Goal: Task Accomplishment & Management: Manage account settings

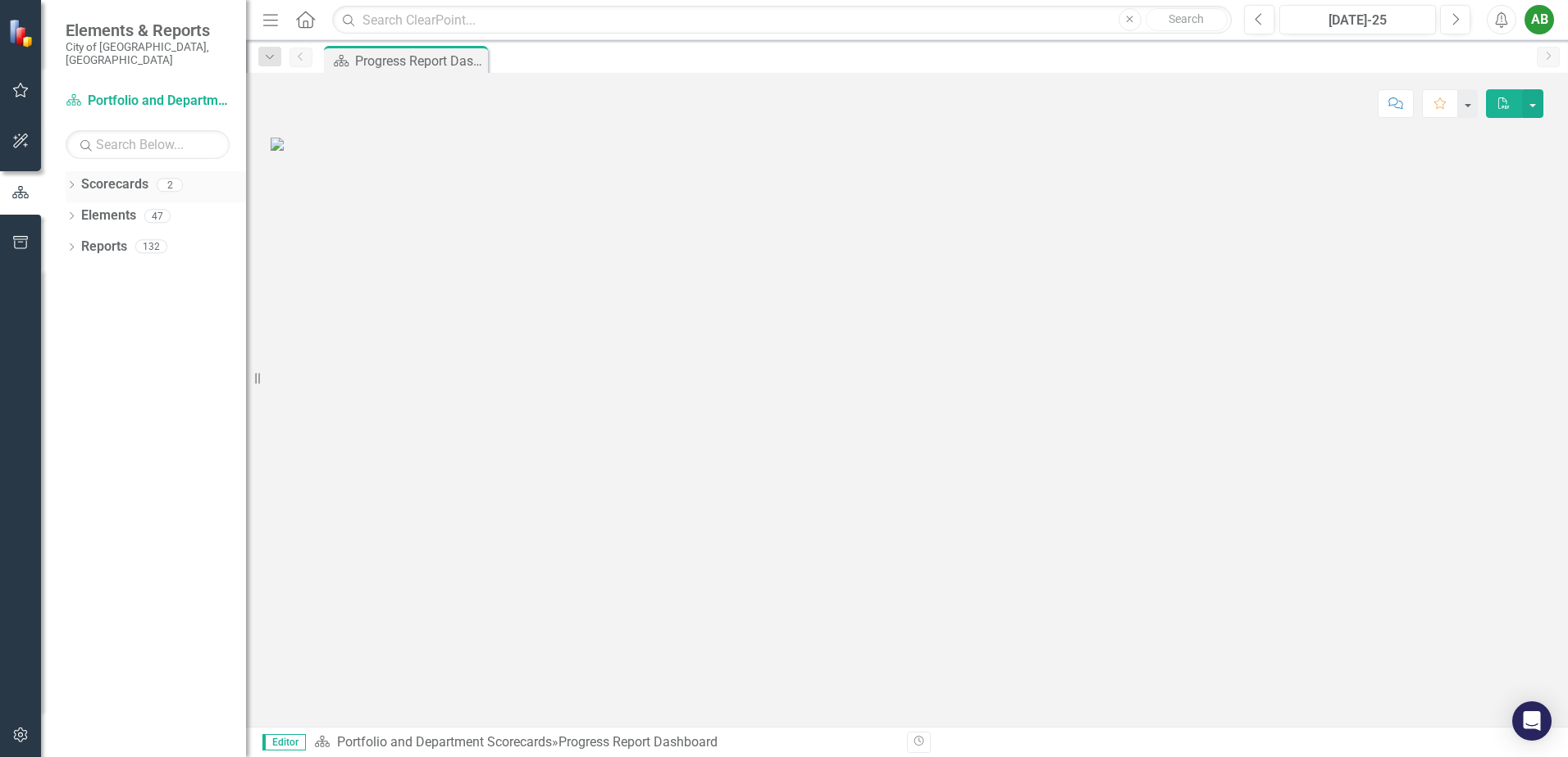
click at [70, 182] on icon "Dropdown" at bounding box center [71, 186] width 11 height 9
click at [134, 238] on link "Development Engineering" at bounding box center [168, 247] width 156 height 19
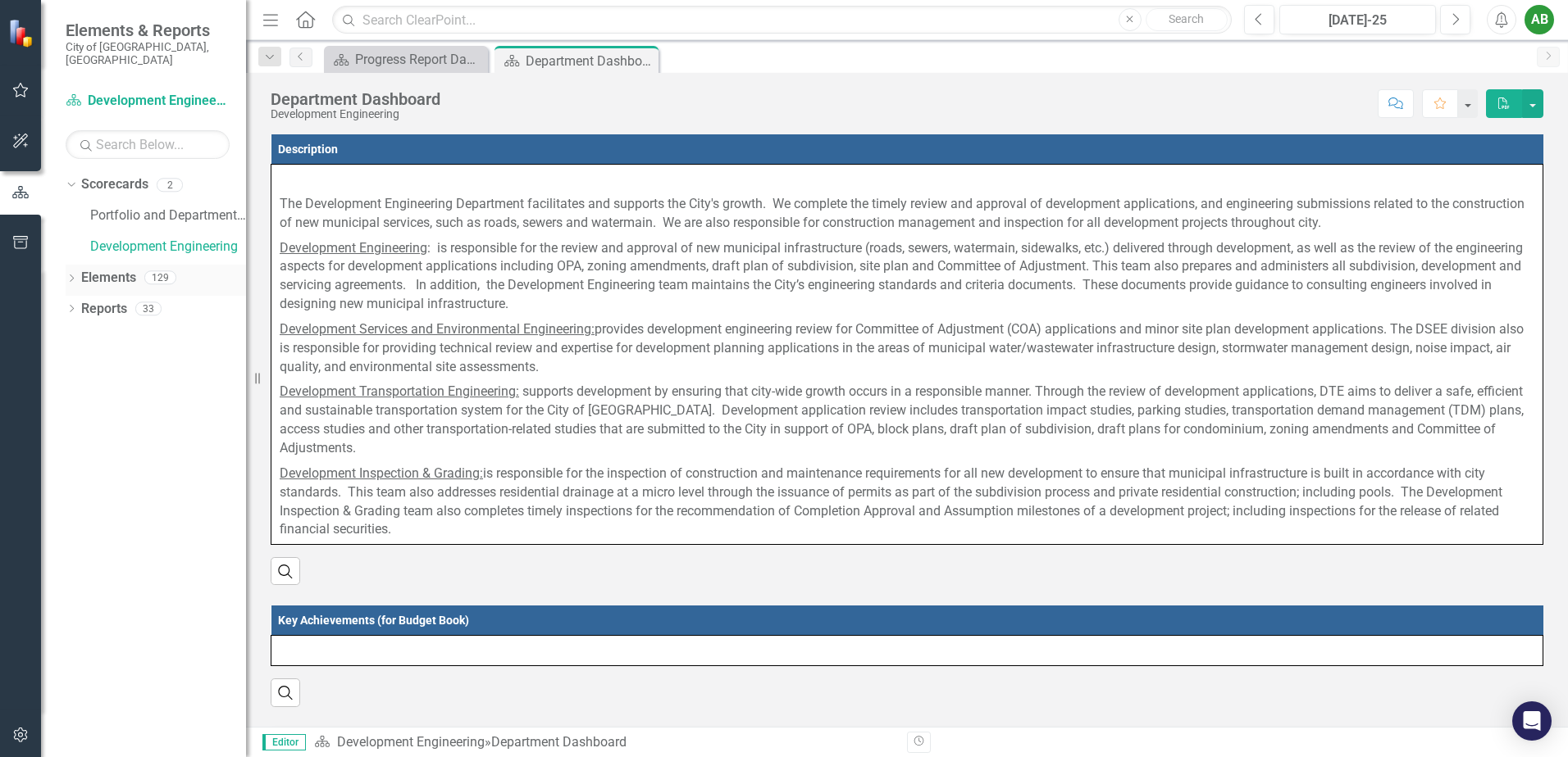
click at [76, 275] on icon "Dropdown" at bounding box center [71, 280] width 11 height 9
click at [80, 296] on div "Dropdown Objective Objectives 16" at bounding box center [160, 311] width 172 height 31
click at [81, 306] on icon "Dropdown" at bounding box center [80, 310] width 11 height 9
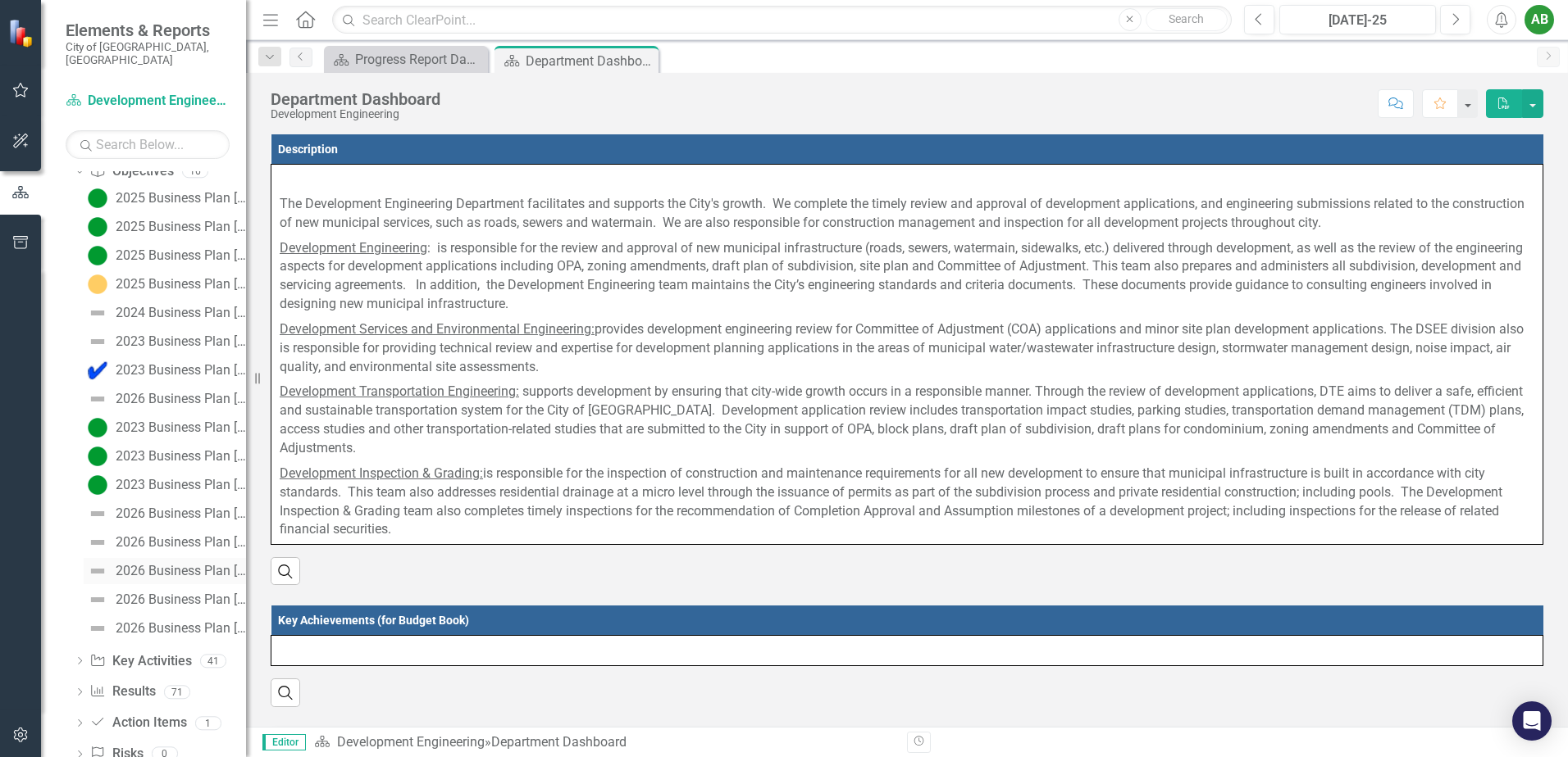
scroll to position [164, 0]
click at [165, 480] on div "2026 Business Plan [Objective #1]" at bounding box center [181, 487] width 131 height 15
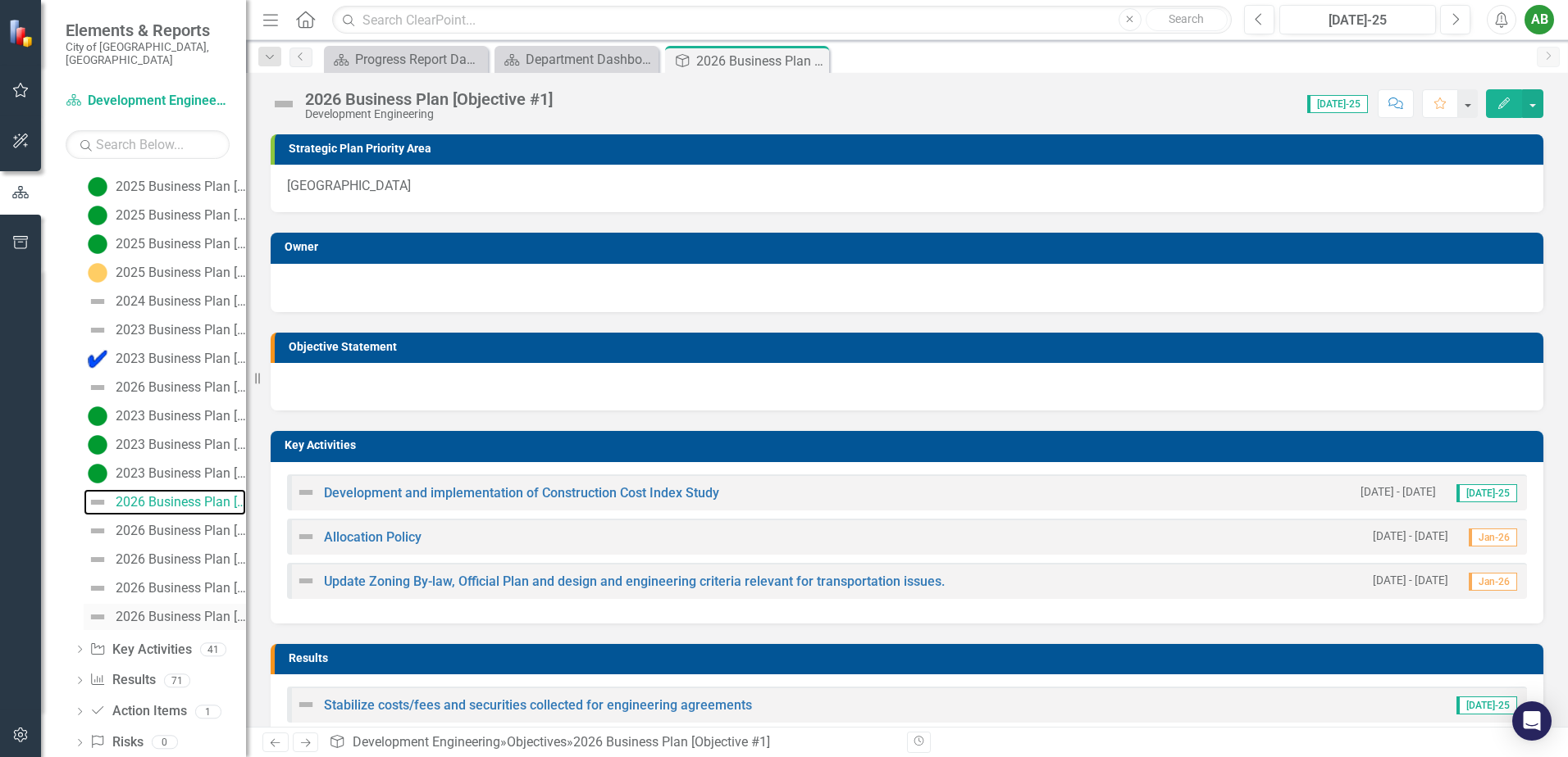
scroll to position [169, 0]
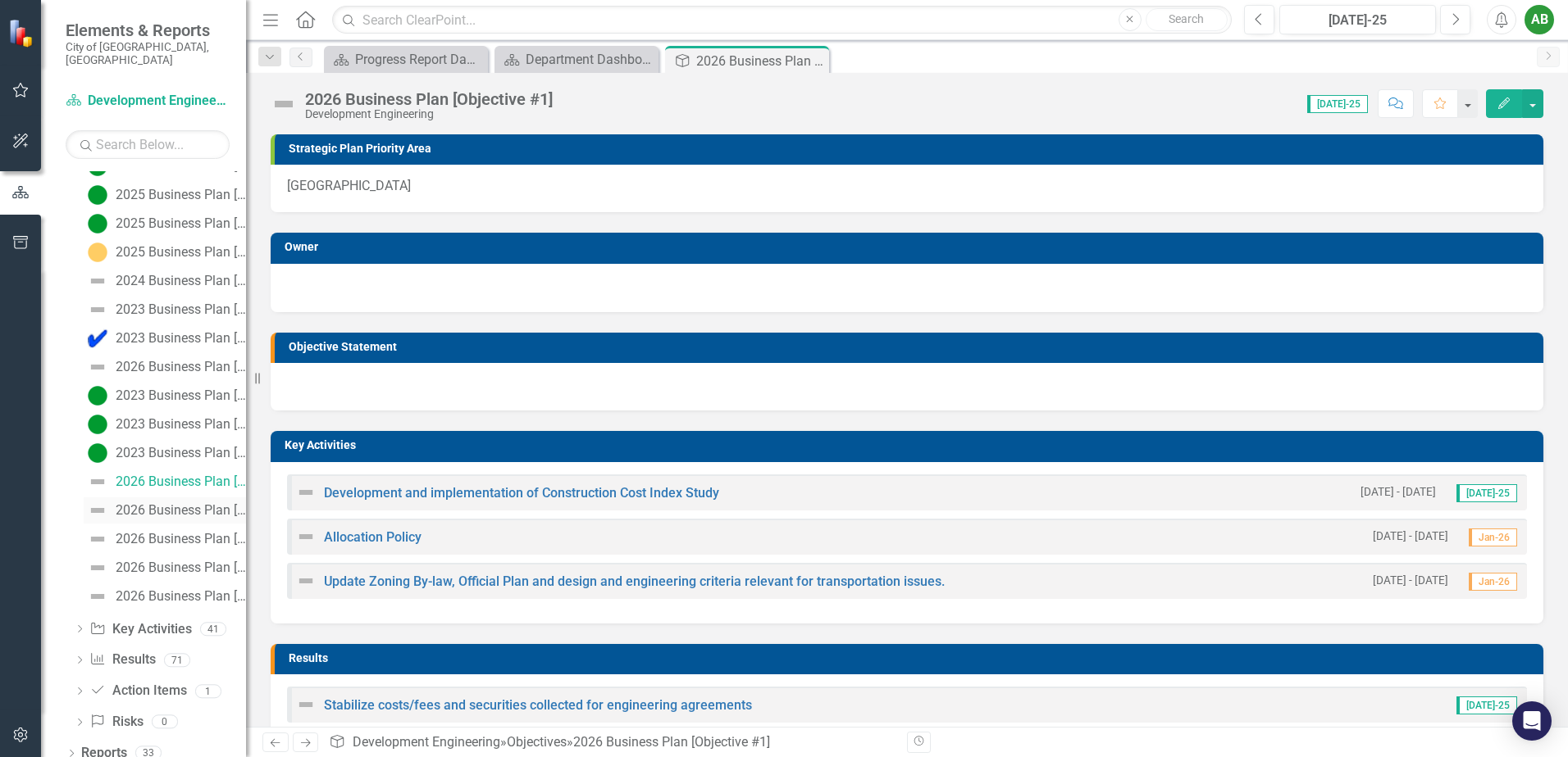
click at [169, 503] on div "2026 Business Plan [Objective #2]" at bounding box center [181, 511] width 131 height 15
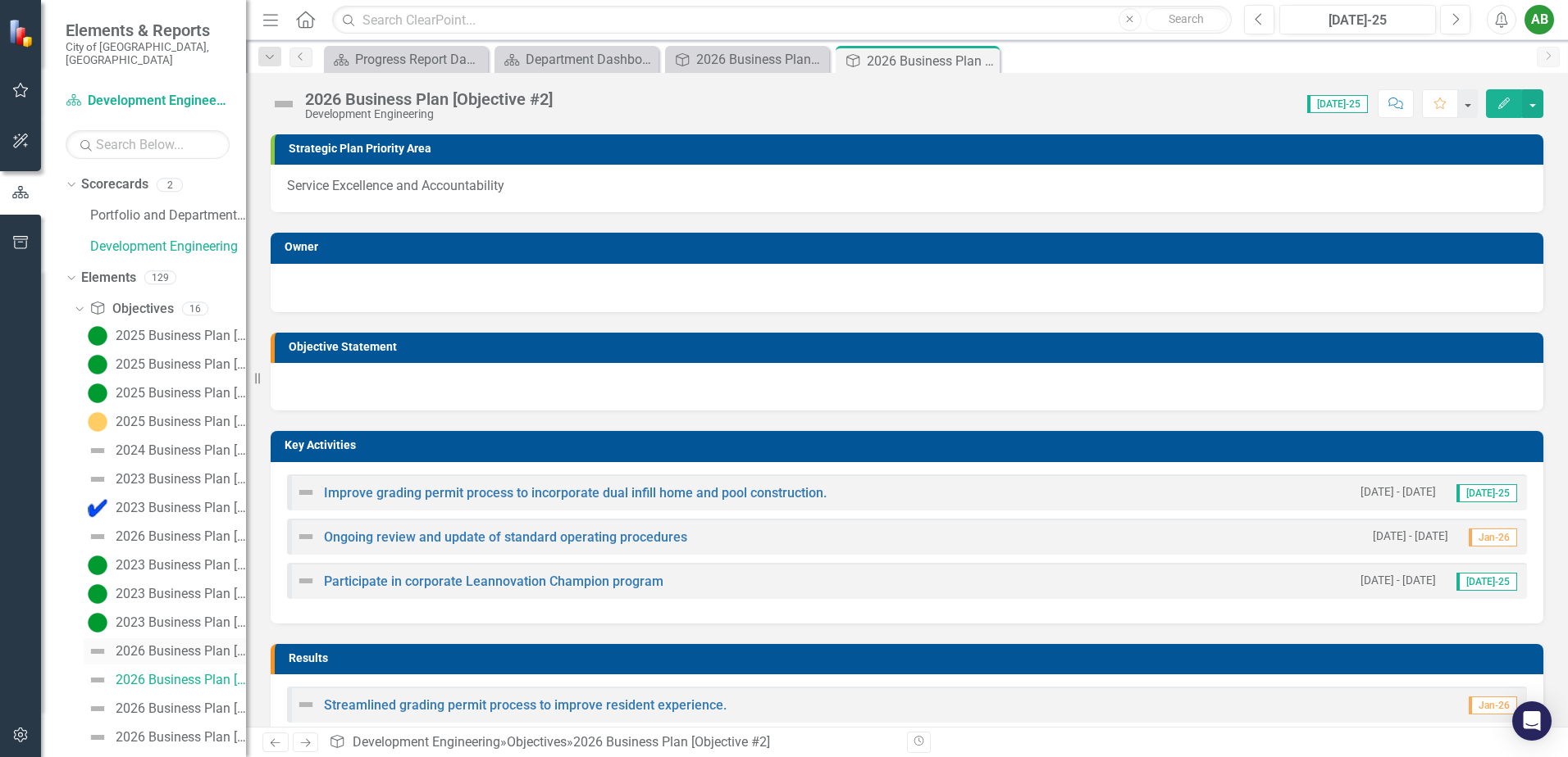
click at [197, 644] on div "2026 Business Plan [Objective #1]" at bounding box center [181, 652] width 131 height 15
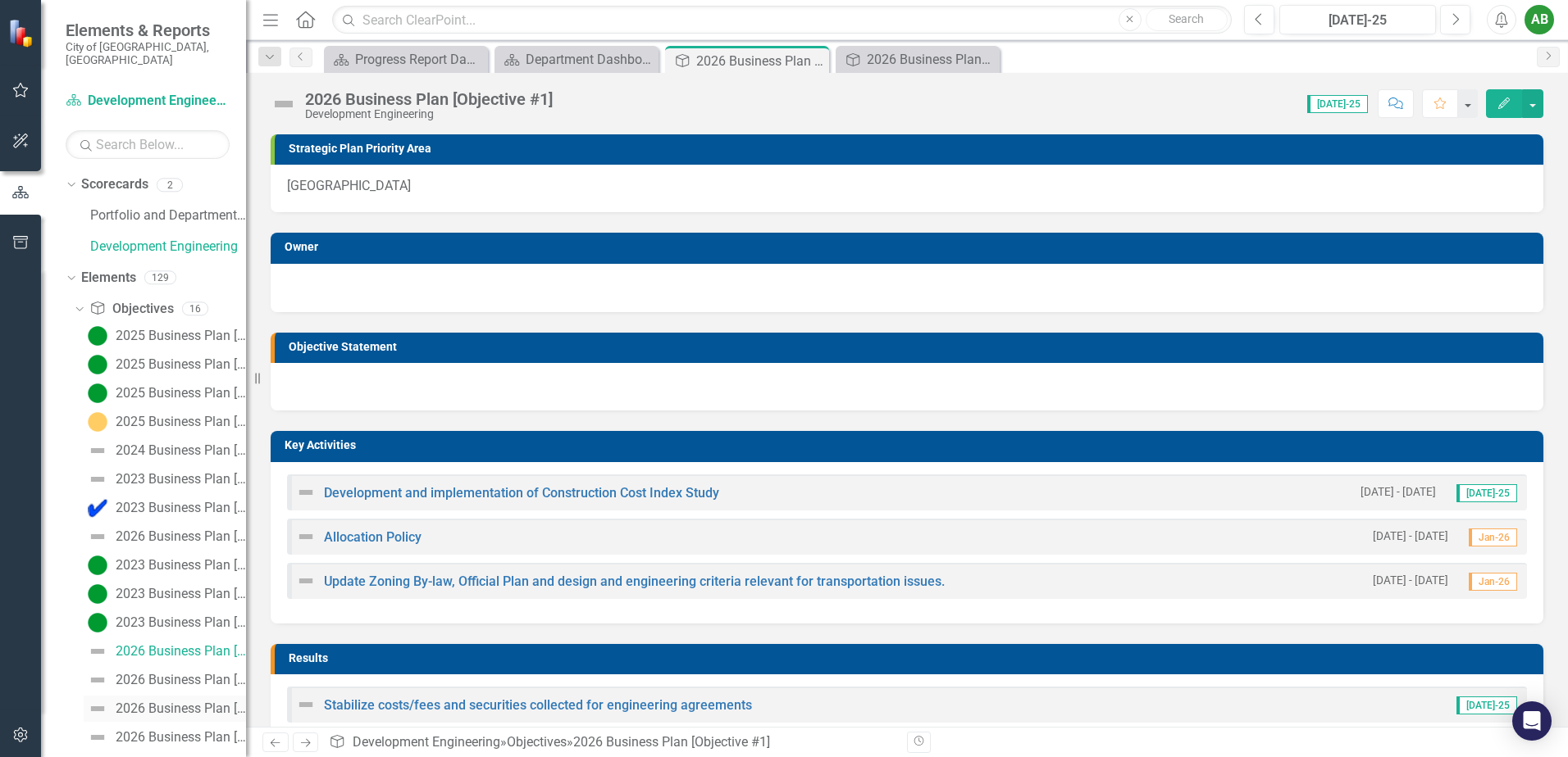
click at [184, 704] on "] "2026 Business Plan [Objective #3]" at bounding box center [164, 709] width 162 height 26
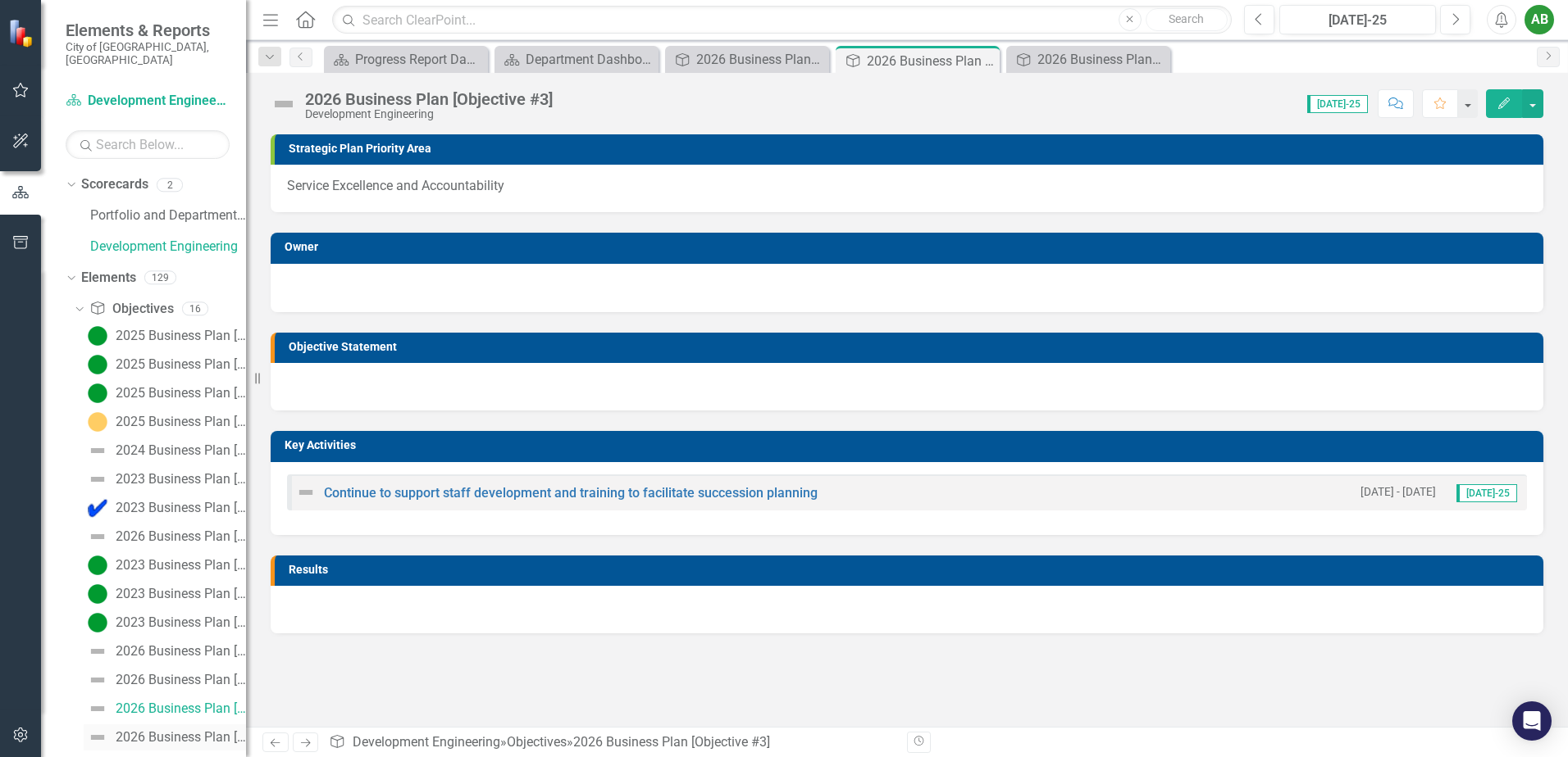
click at [167, 731] on div "2026 Business Plan [Objective #4]" at bounding box center [181, 738] width 131 height 15
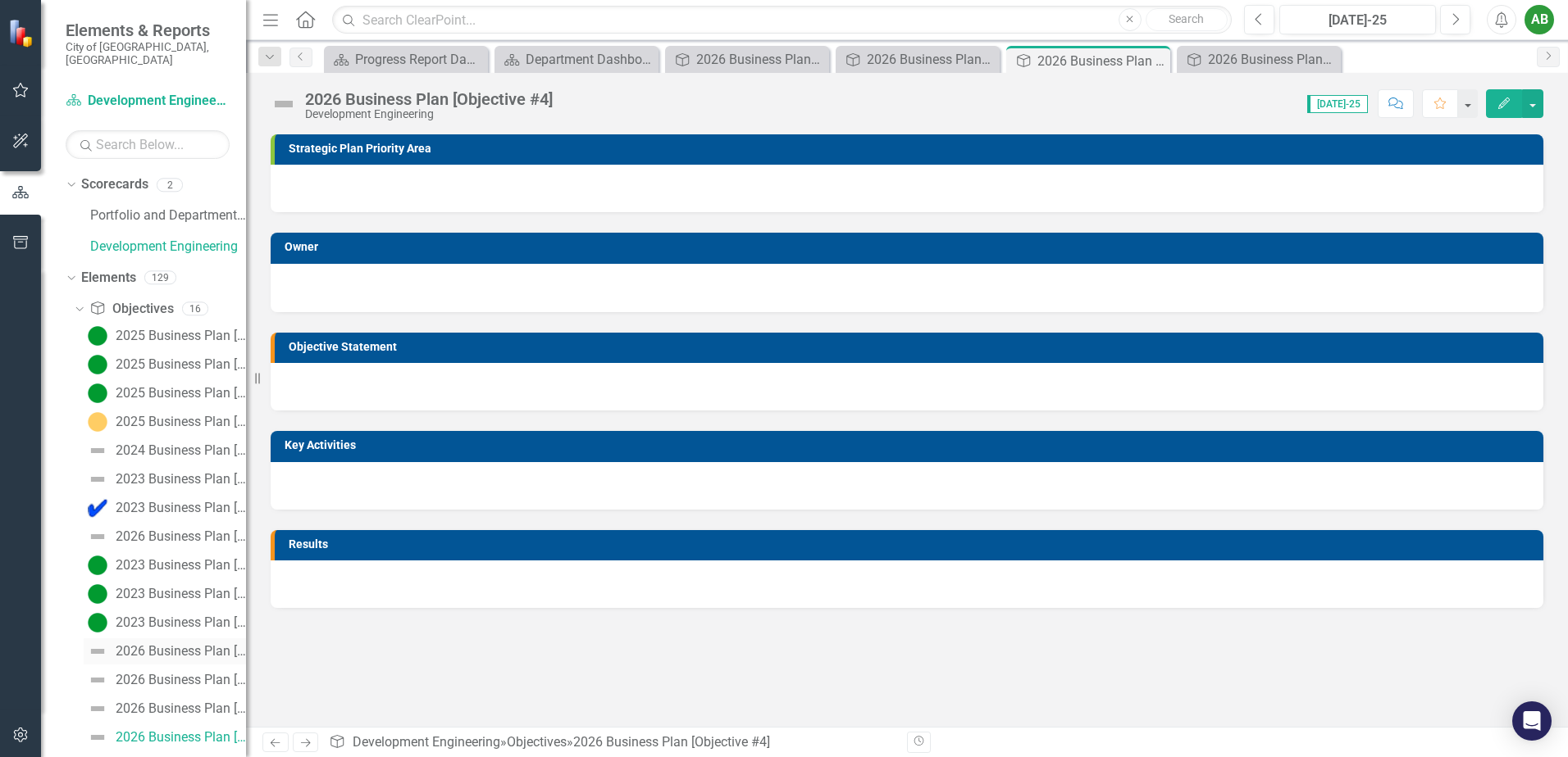
click at [163, 644] on div "2026 Business Plan [Objective #1]" at bounding box center [181, 652] width 131 height 15
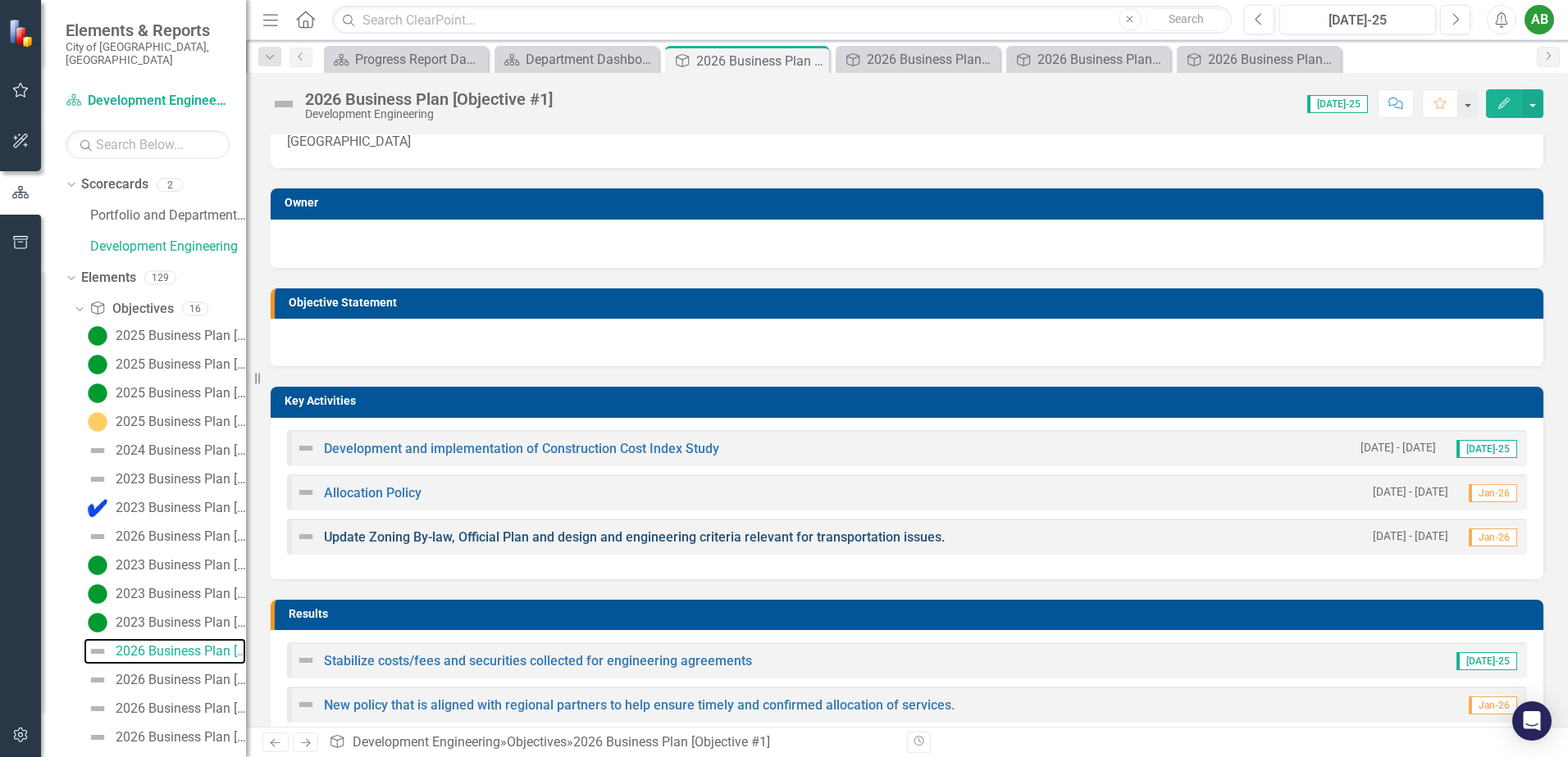
scroll to position [82, 0]
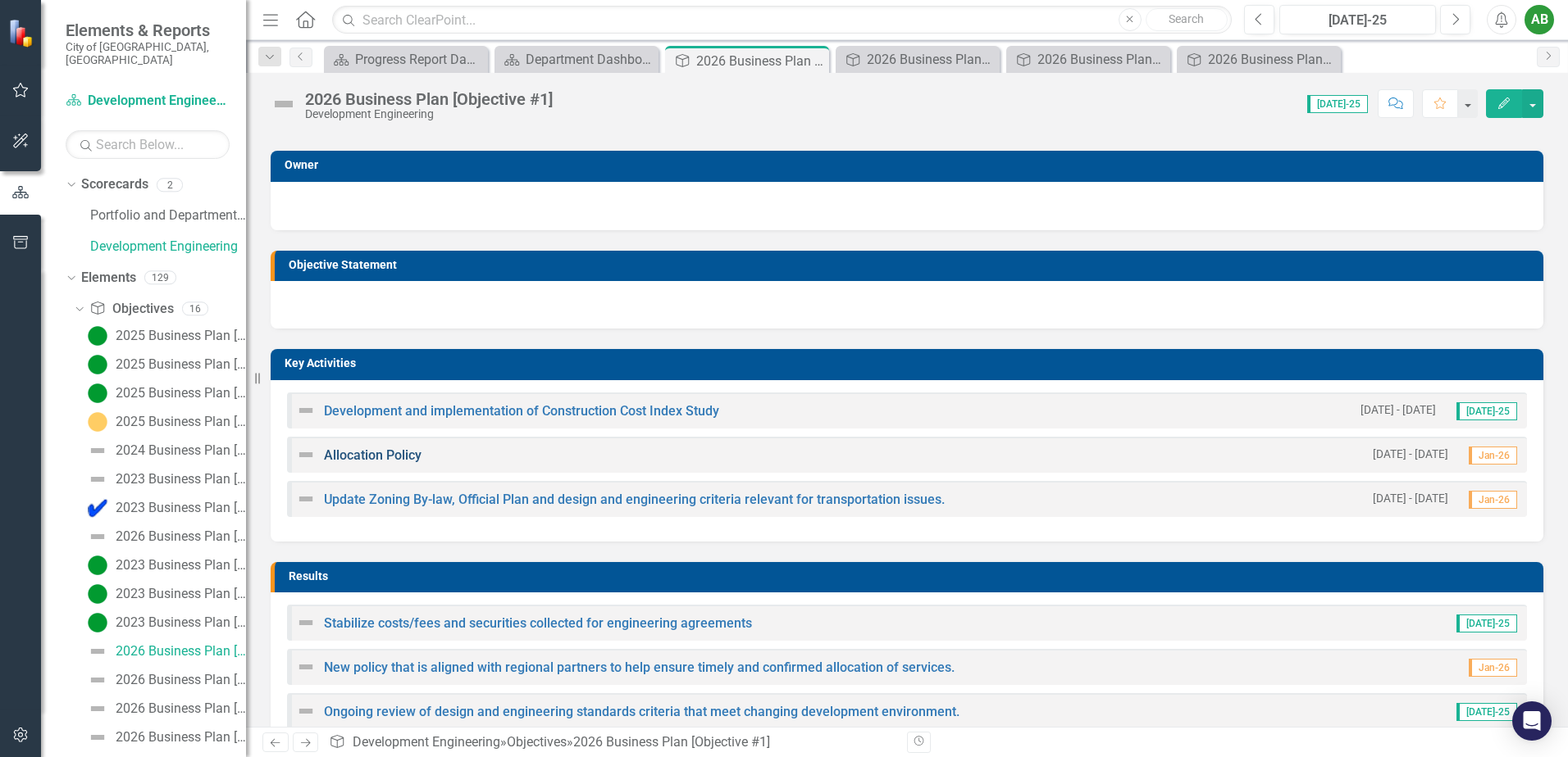
click at [383, 458] on link "Allocation Policy" at bounding box center [372, 455] width 98 height 15
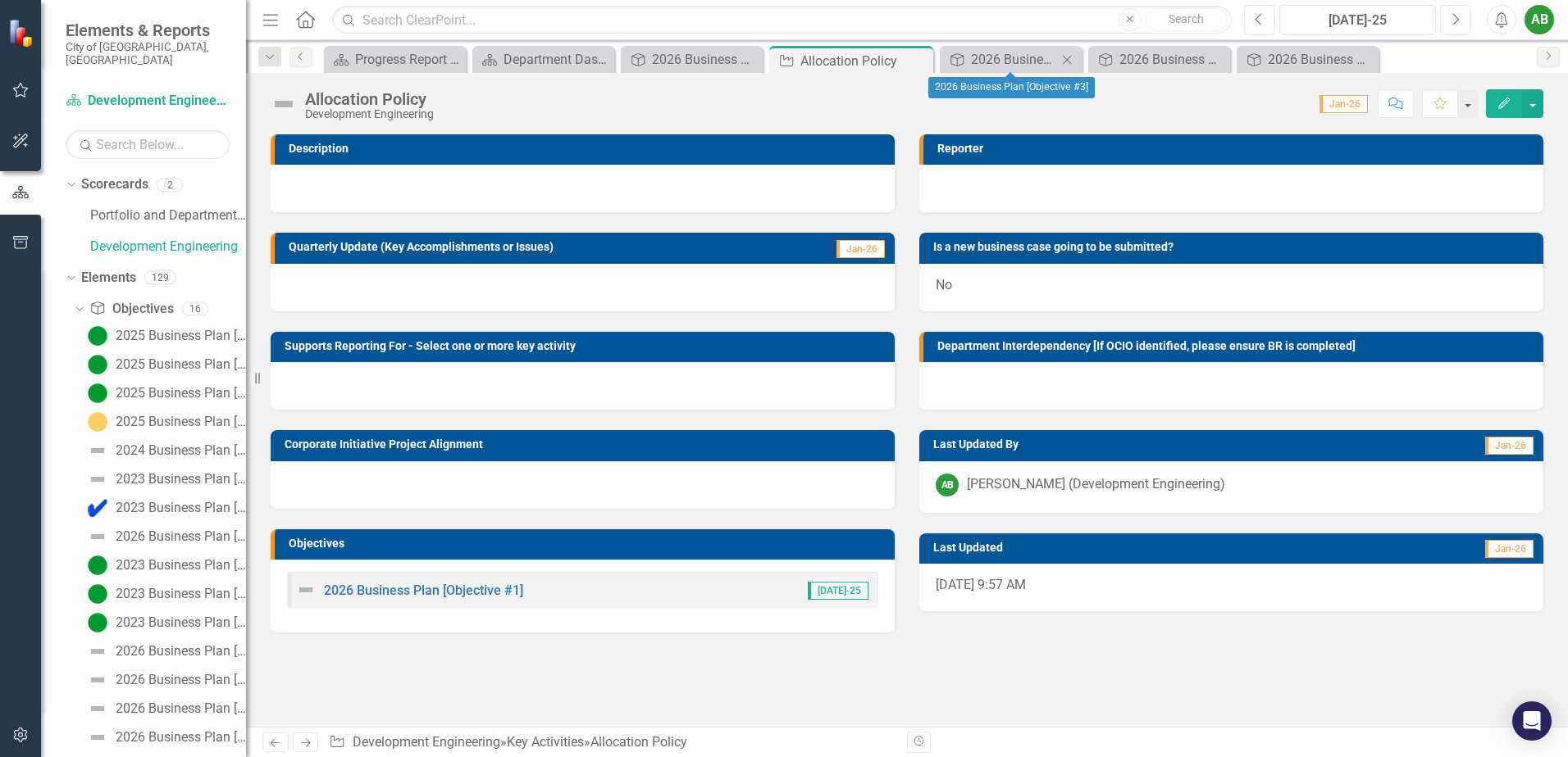
click at [1069, 60] on icon "Close" at bounding box center [1066, 60] width 16 height 13
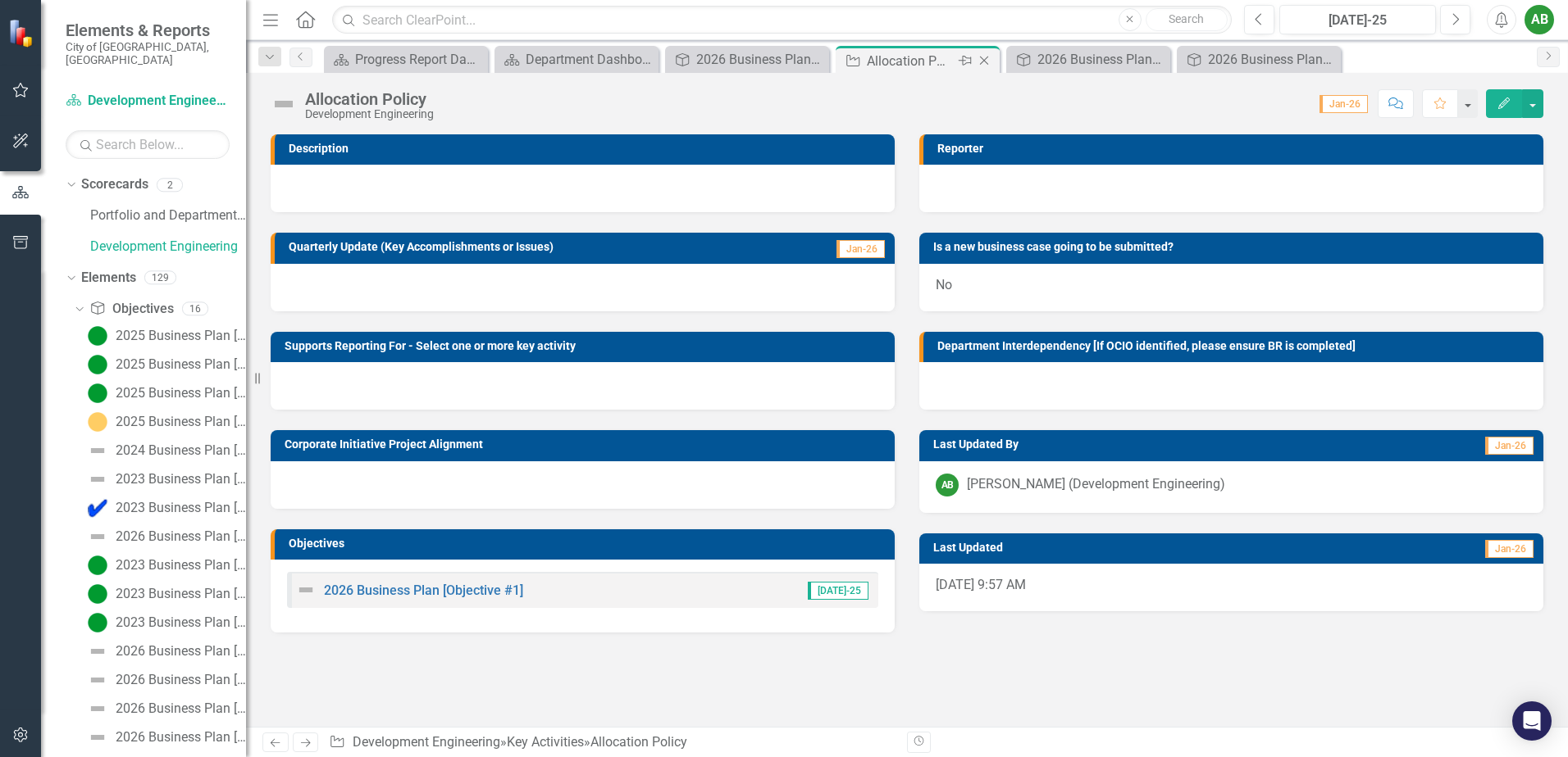
click at [989, 62] on icon "Close" at bounding box center [983, 61] width 16 height 13
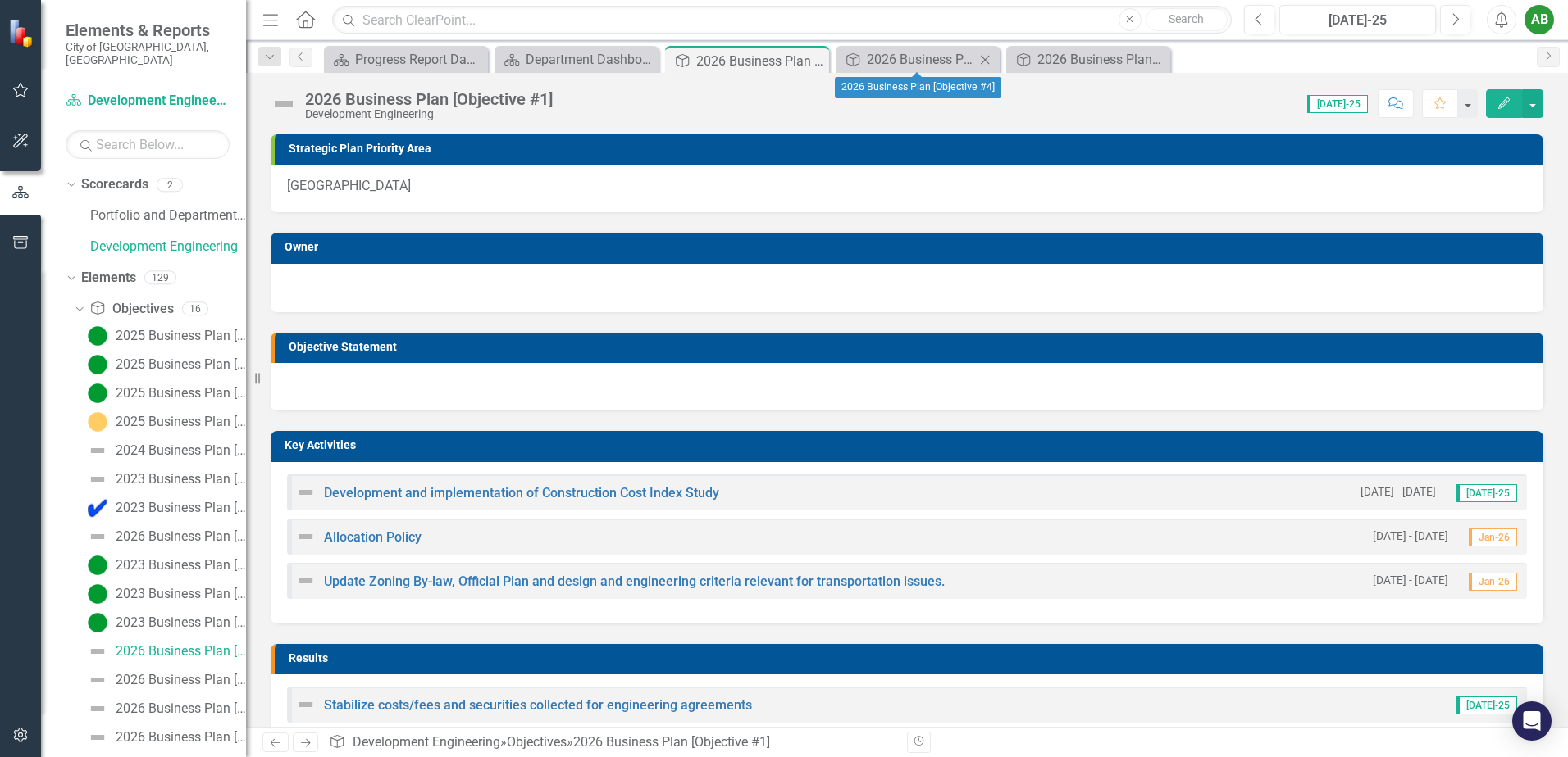
click at [983, 58] on icon "Close" at bounding box center [984, 60] width 16 height 13
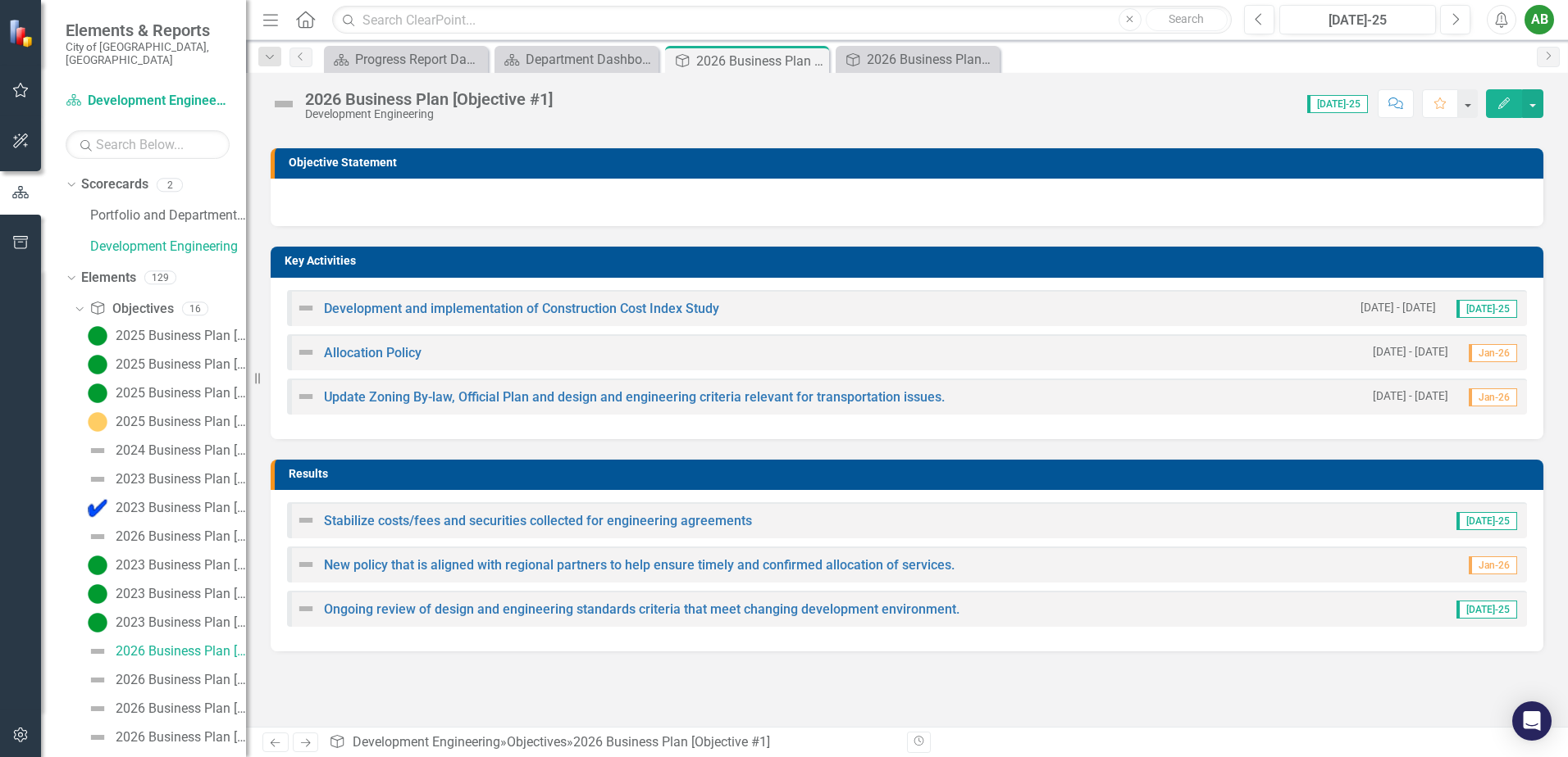
scroll to position [193, 0]
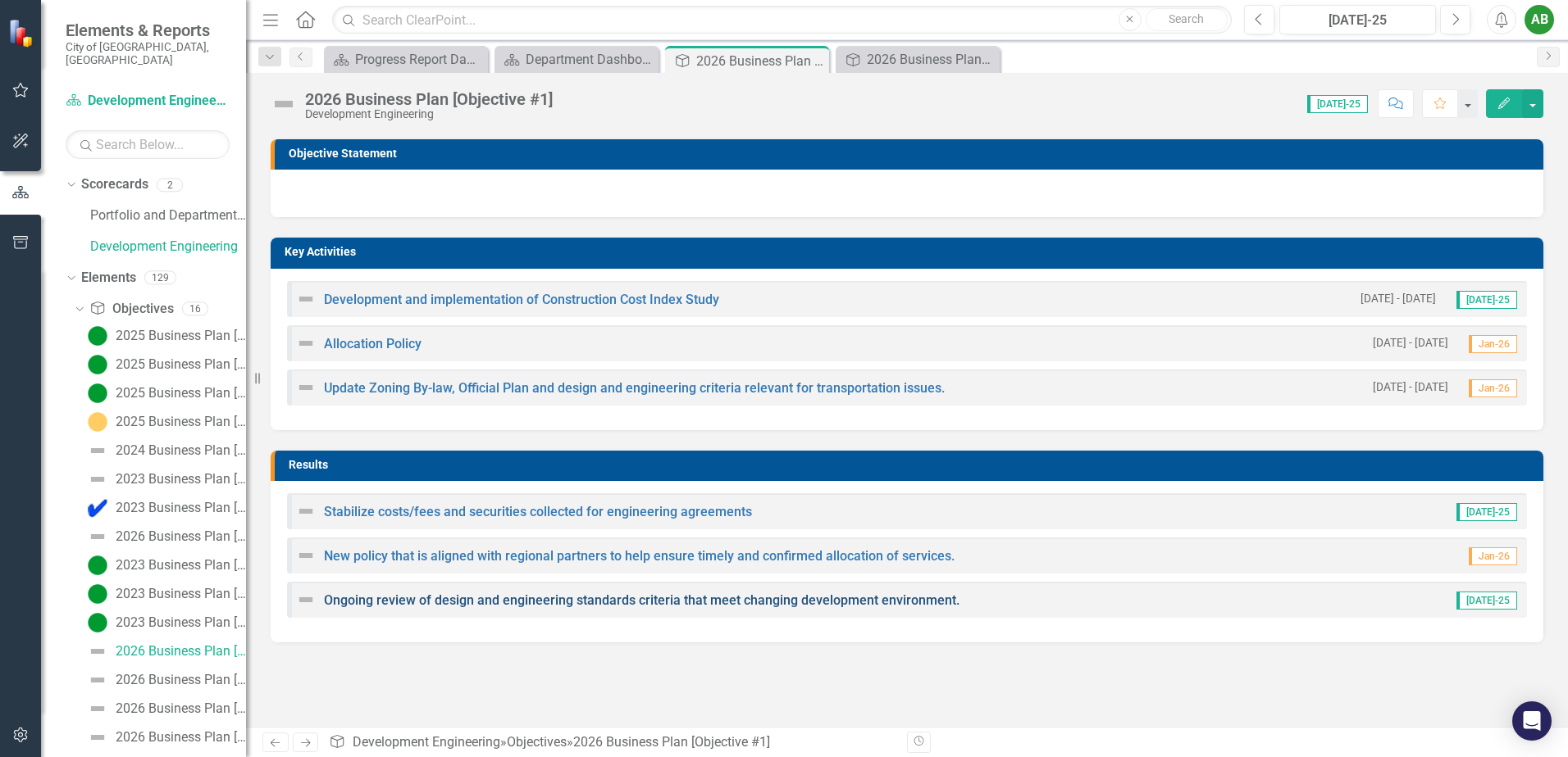
click at [535, 598] on link "Ongoing review of design and engineering standards criteria that meet changing …" at bounding box center [641, 600] width 635 height 15
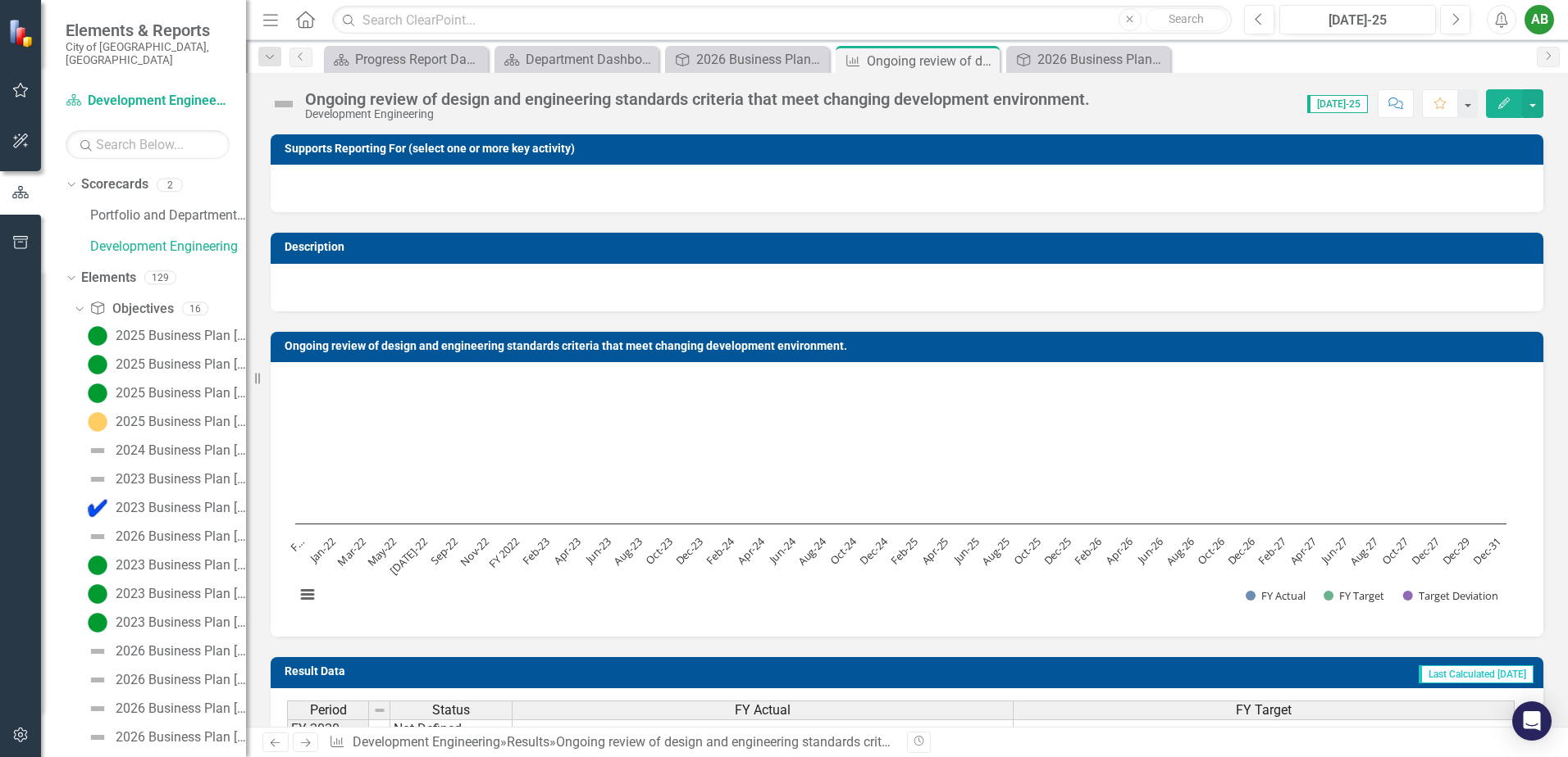
click at [724, 107] on div "Ongoing review of design and engineering standards criteria that meet changing …" at bounding box center [697, 98] width 785 height 18
click at [390, 101] on div "Ongoing review of design and engineering standards criteria that meet changing …" at bounding box center [697, 98] width 785 height 18
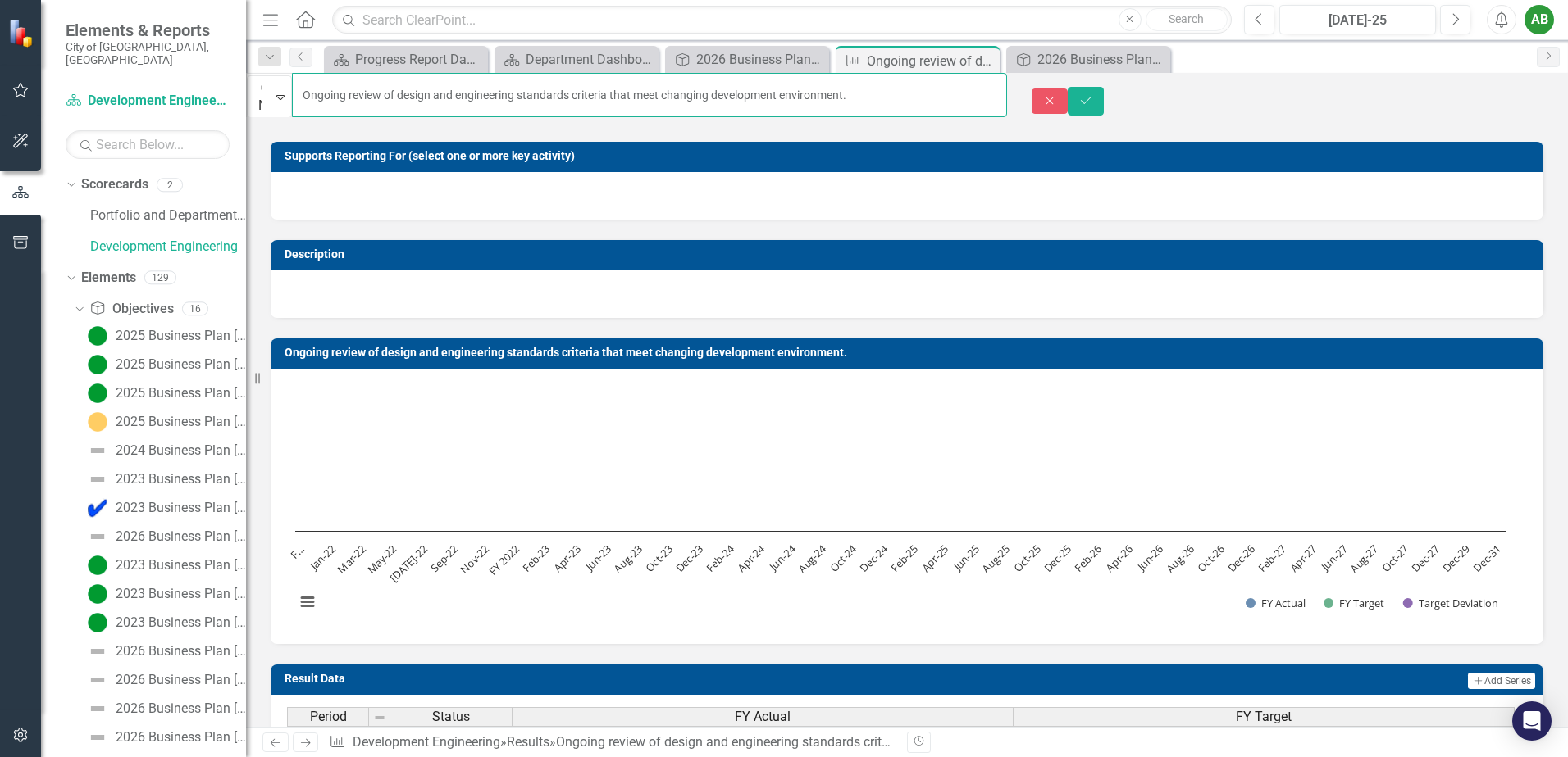
click at [698, 95] on input "Ongoing review of design and engineering standards criteria that meet changing …" at bounding box center [649, 95] width 715 height 44
type input "Ongoing review of design and engineering standards criteria to meet changing de…"
click at [1093, 95] on icon "Save" at bounding box center [1086, 100] width 15 height 11
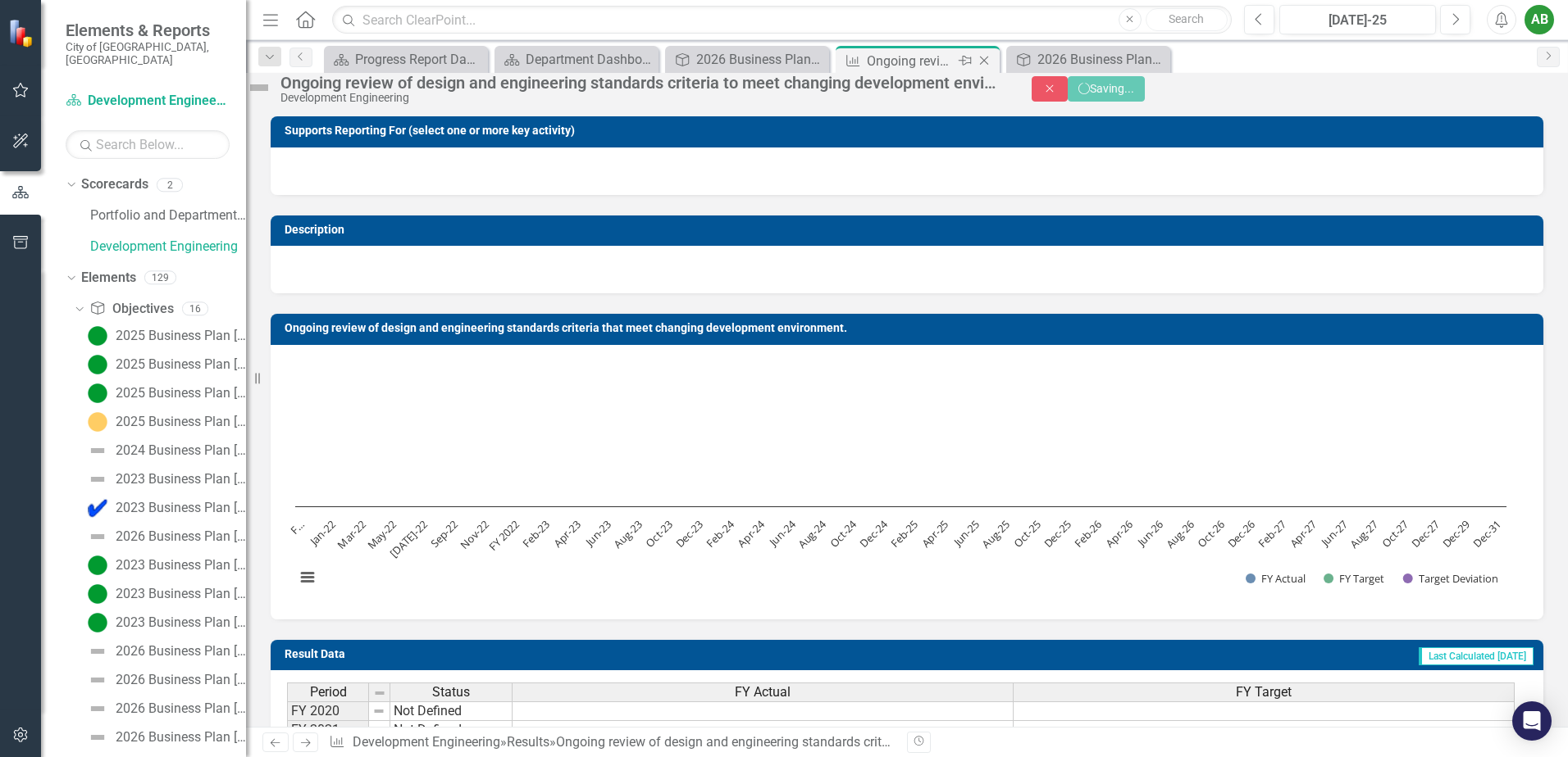
click at [986, 58] on icon "Close" at bounding box center [983, 61] width 16 height 13
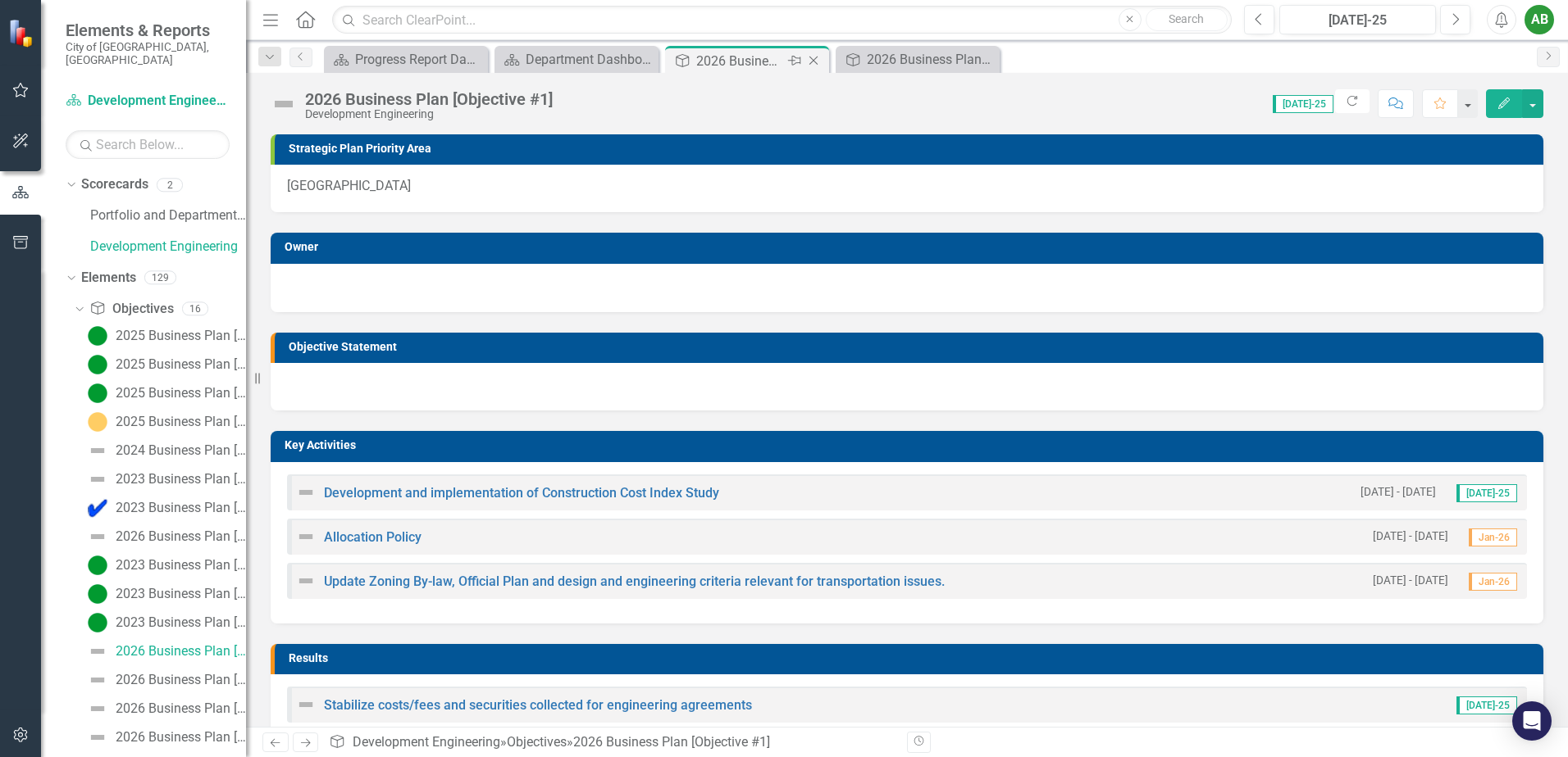
click at [818, 62] on icon "Close" at bounding box center [812, 61] width 16 height 13
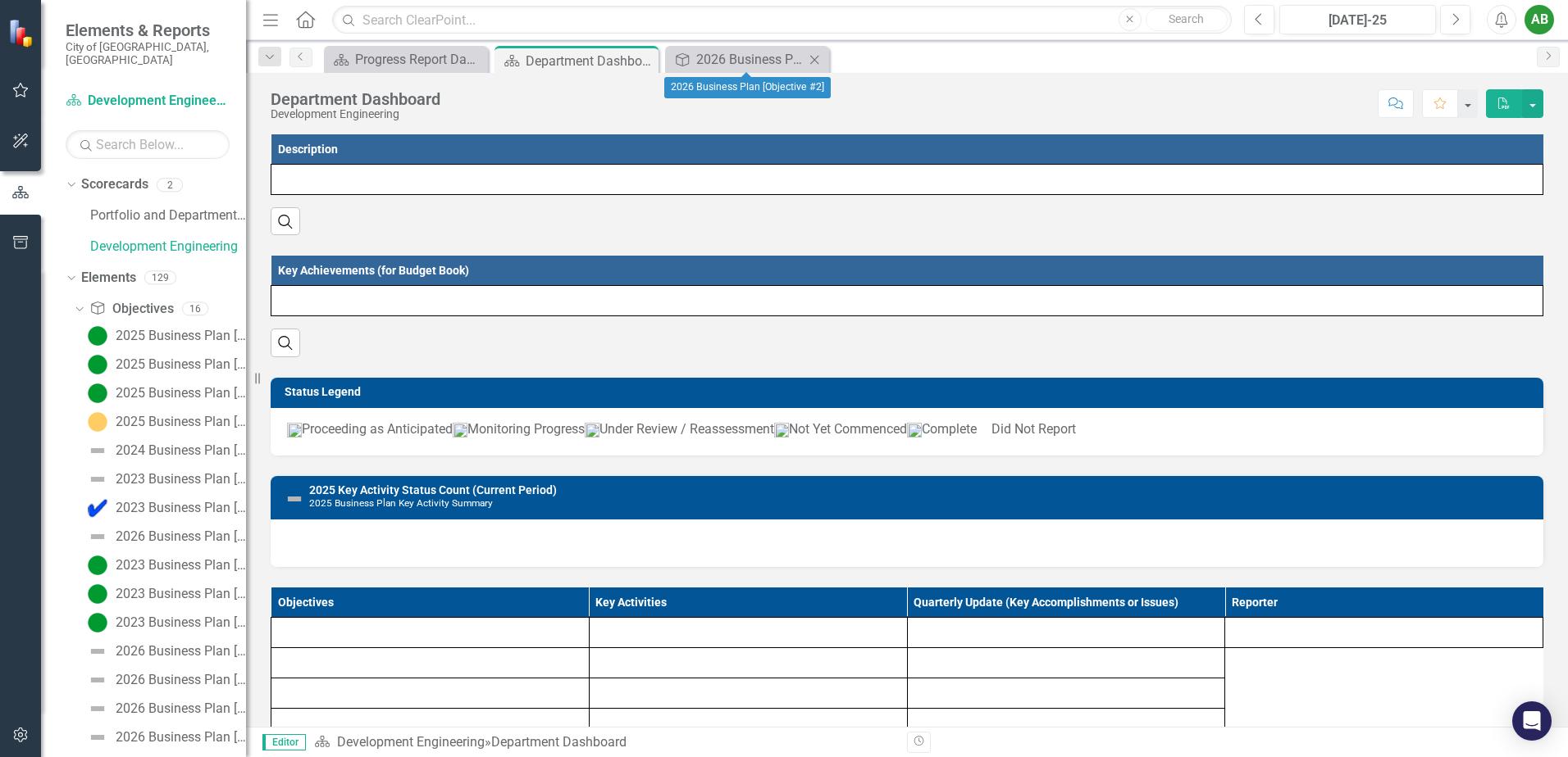
click at [821, 61] on icon "Close" at bounding box center [813, 60] width 16 height 13
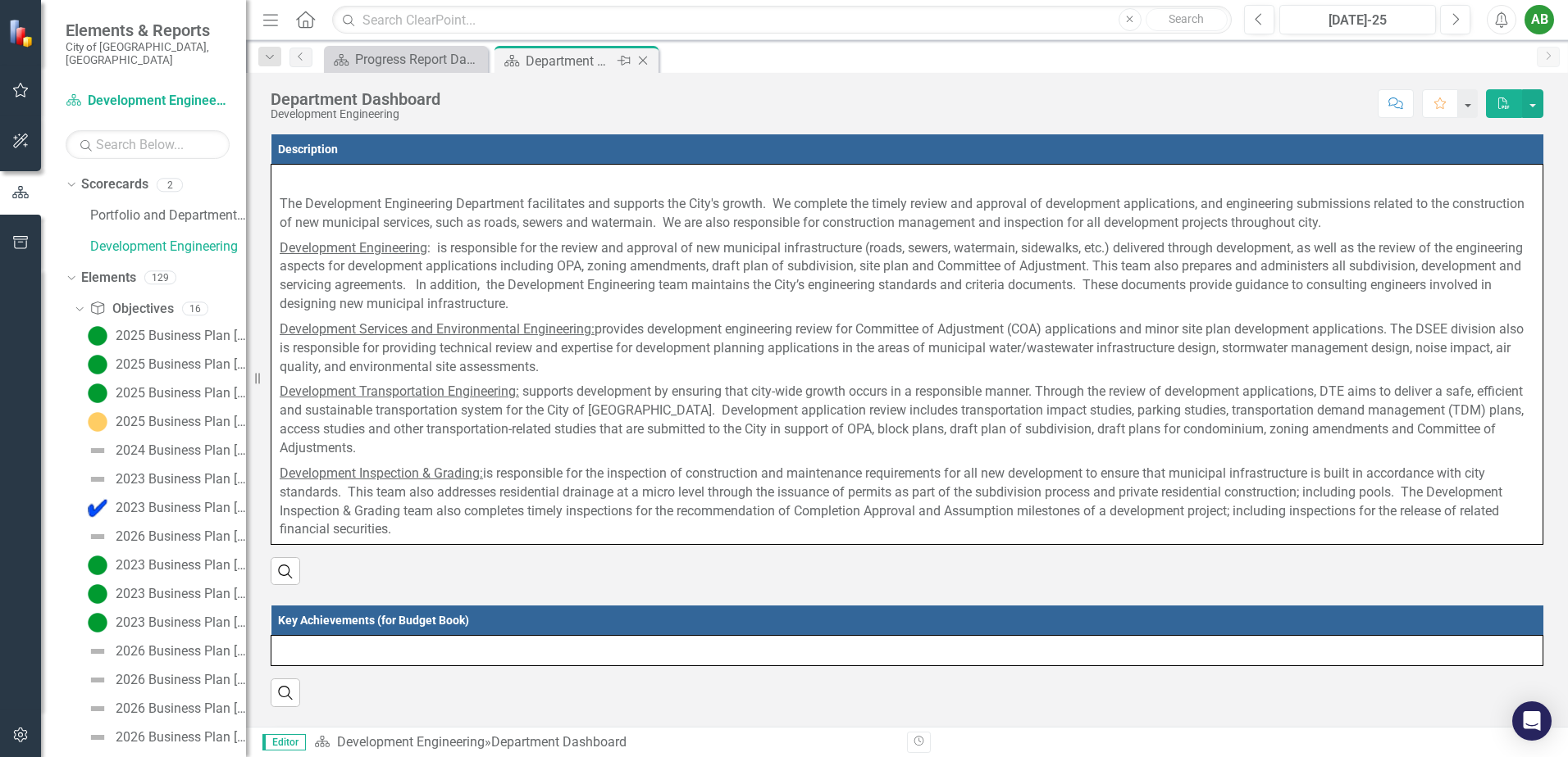
click at [643, 57] on icon "Close" at bounding box center [642, 61] width 16 height 13
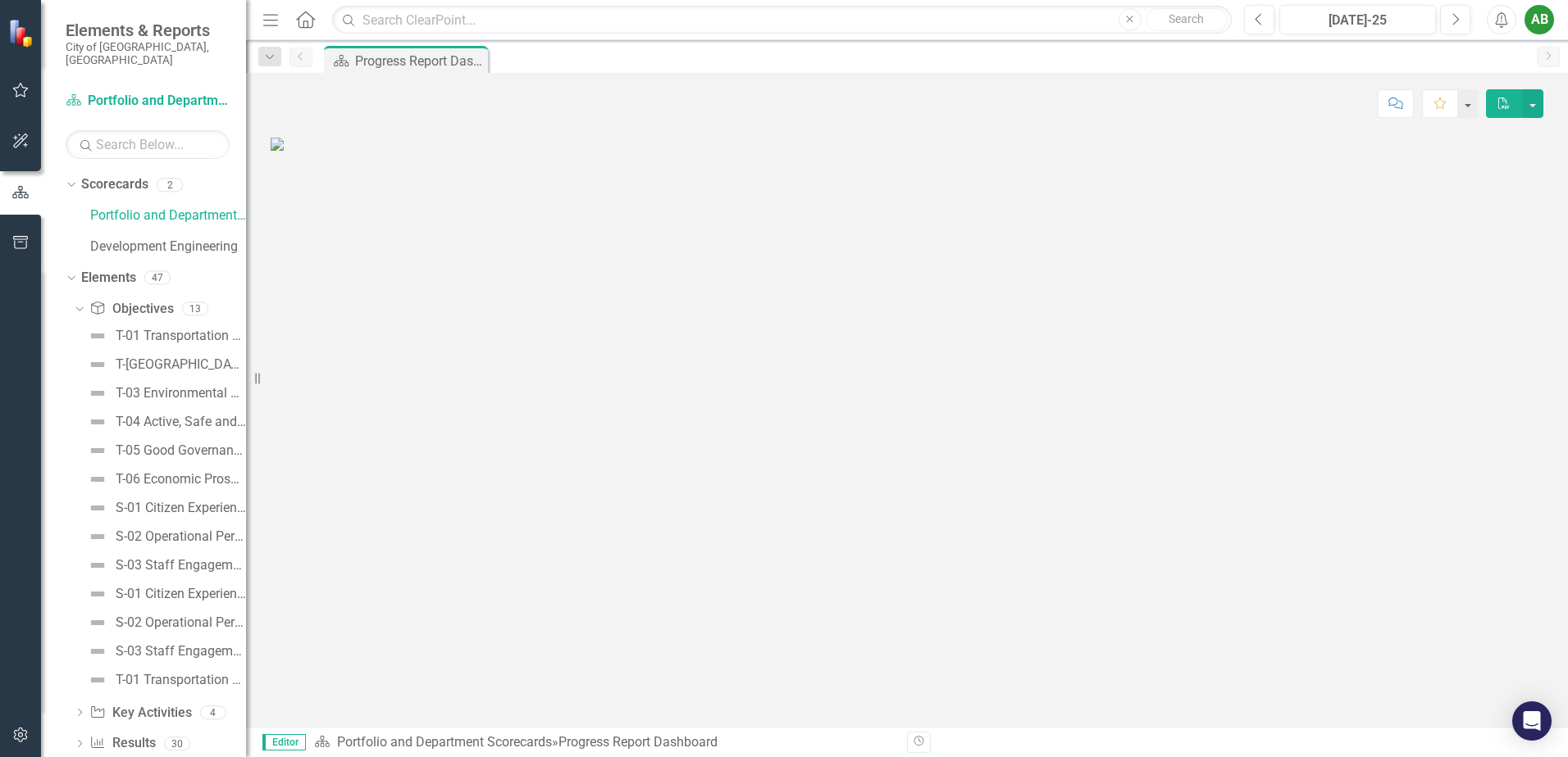
scroll to position [239, 0]
